Goal: Task Accomplishment & Management: Complete application form

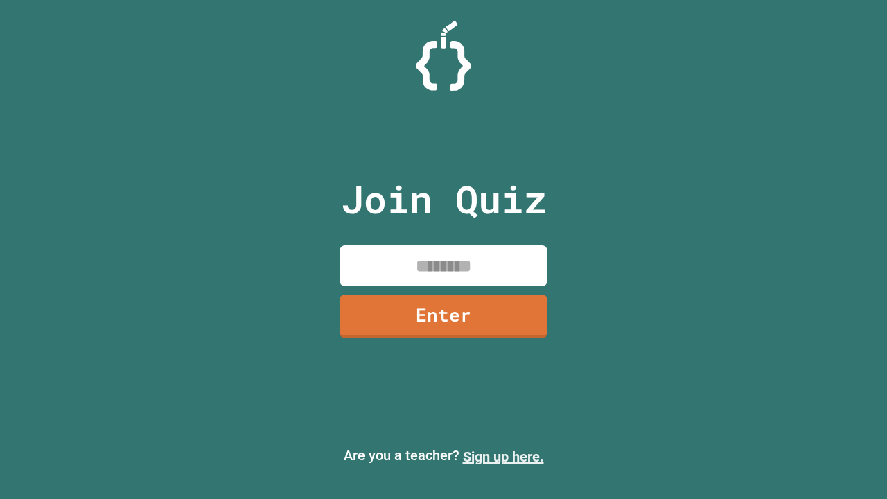
click at [503, 457] on link "Sign up here." at bounding box center [503, 456] width 81 height 17
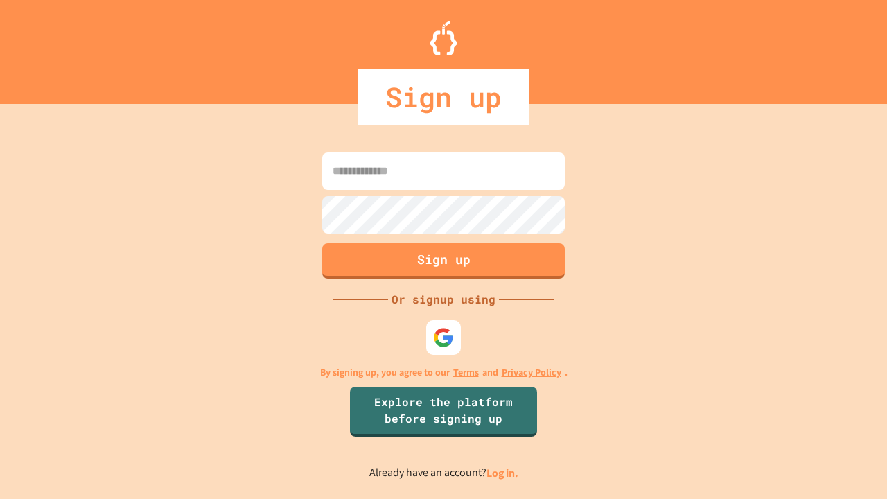
click at [503, 473] on link "Log in." at bounding box center [503, 473] width 32 height 15
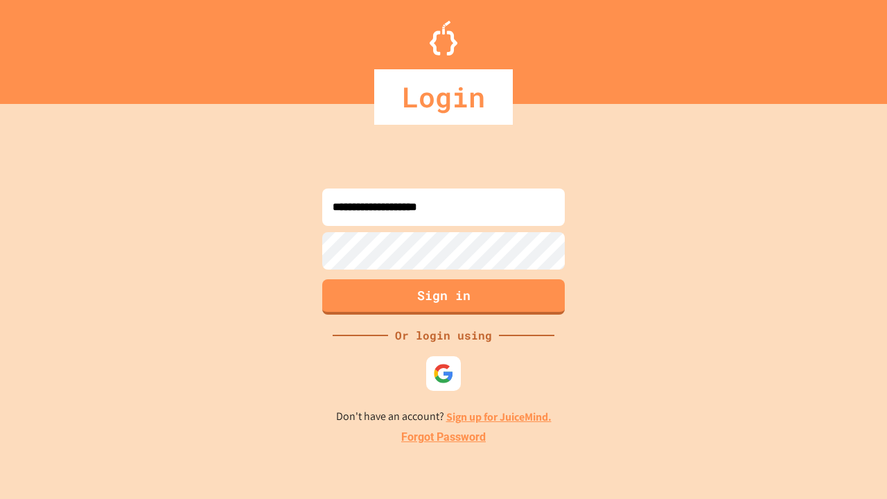
type input "**********"
